Goal: Find specific page/section: Find specific page/section

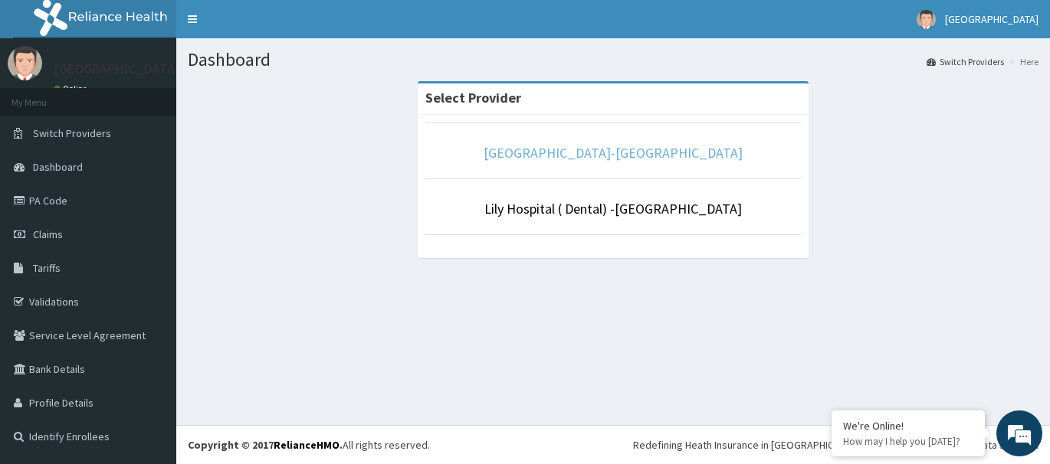
click at [600, 156] on link "[GEOGRAPHIC_DATA]-[GEOGRAPHIC_DATA]" at bounding box center [612, 153] width 259 height 18
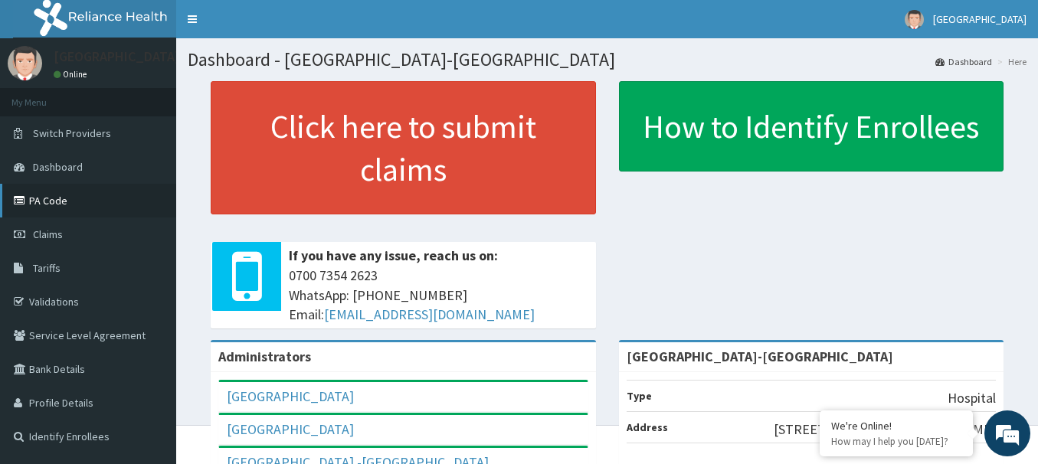
click at [121, 203] on link "PA Code" at bounding box center [88, 201] width 176 height 34
